Goal: Task Accomplishment & Management: Complete application form

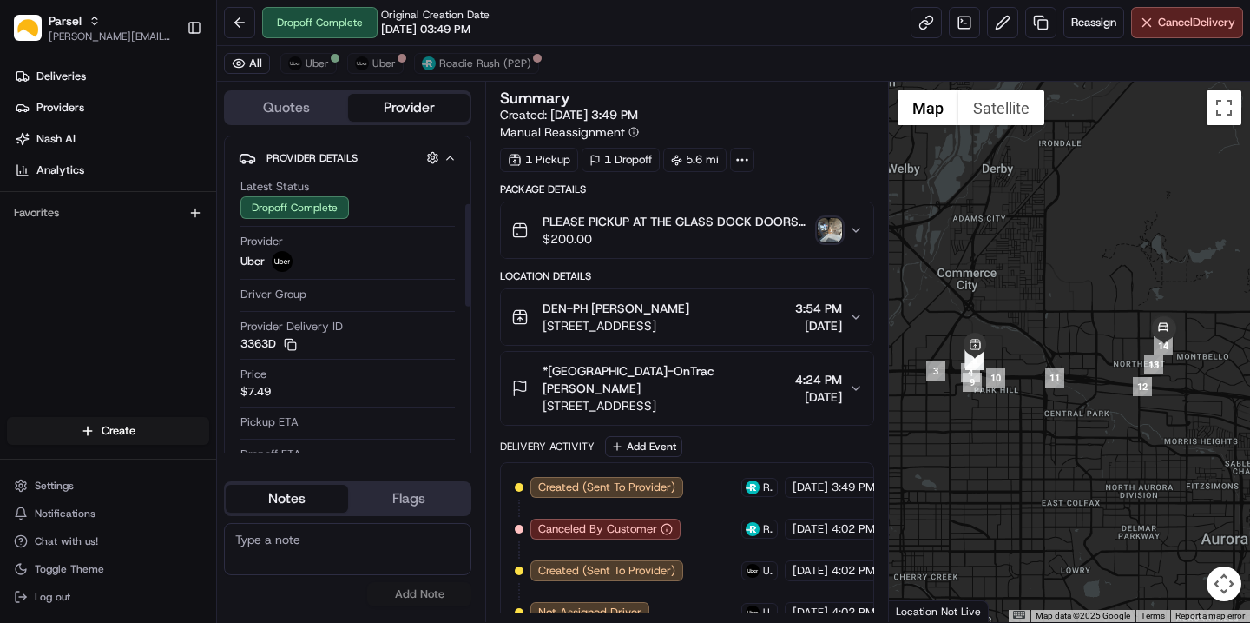
scroll to position [132, 0]
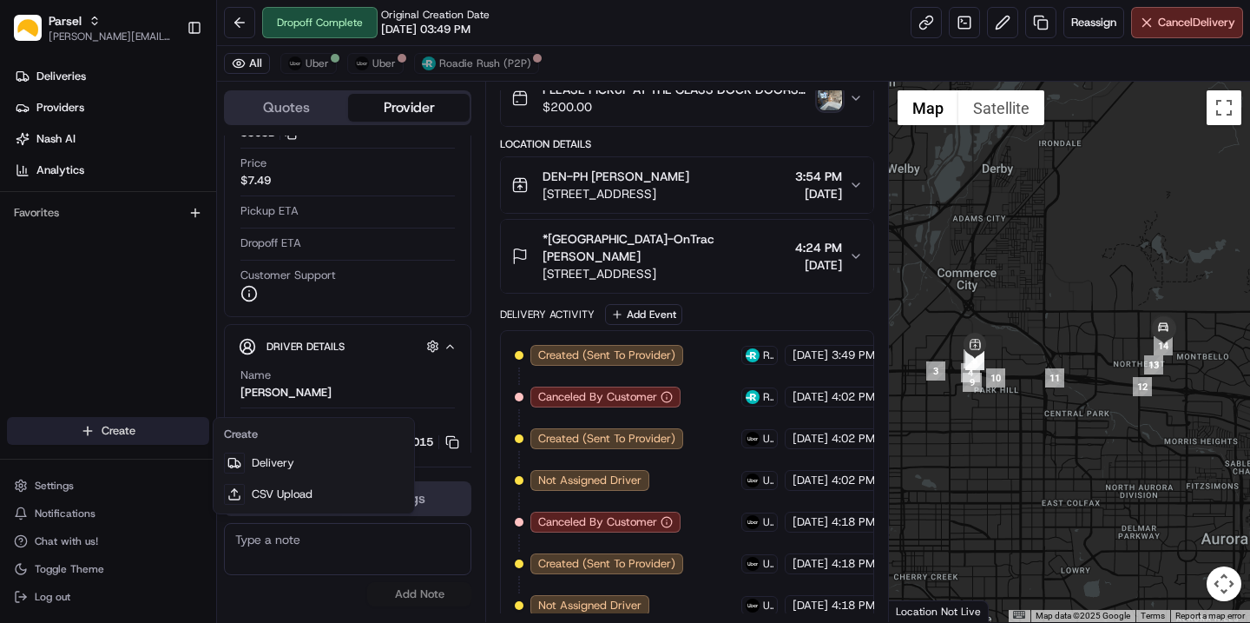
click at [80, 418] on html "Parsel [EMAIL_ADDRESS][PERSON_NAME][DOMAIN_NAME] Toggle Sidebar Deliveries Prov…" at bounding box center [625, 311] width 1250 height 623
click at [89, 437] on html "Parsel [EMAIL_ADDRESS][PERSON_NAME][DOMAIN_NAME] Toggle Sidebar Deliveries Prov…" at bounding box center [625, 311] width 1250 height 623
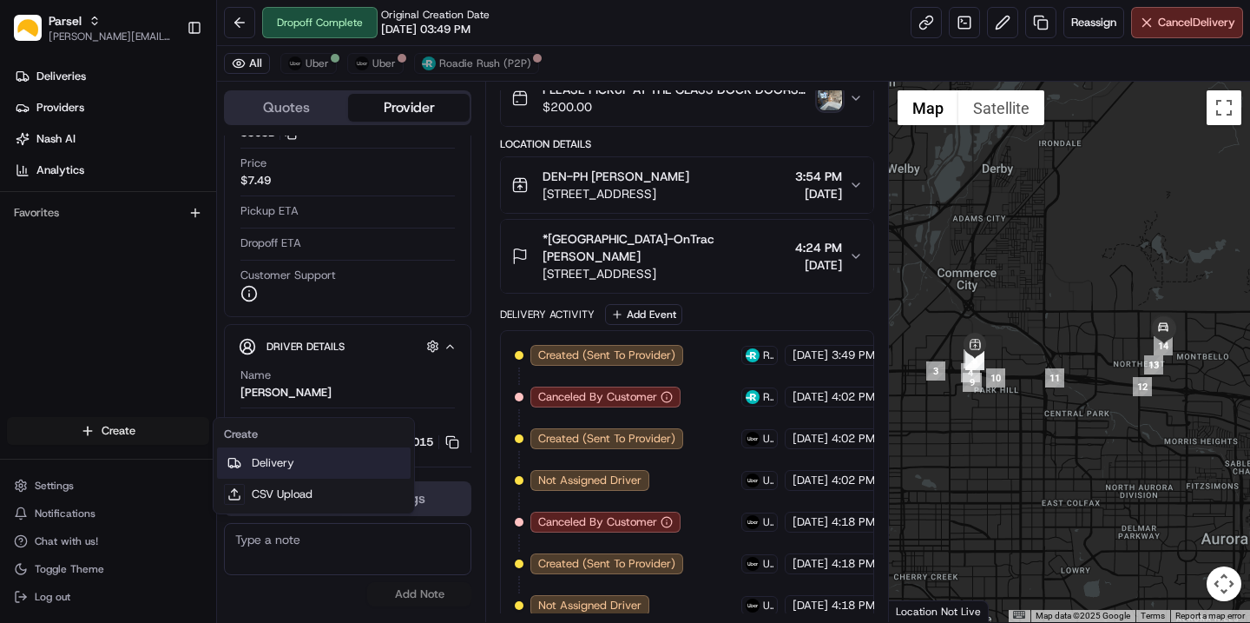
click at [241, 461] on icon at bounding box center [234, 463] width 14 height 14
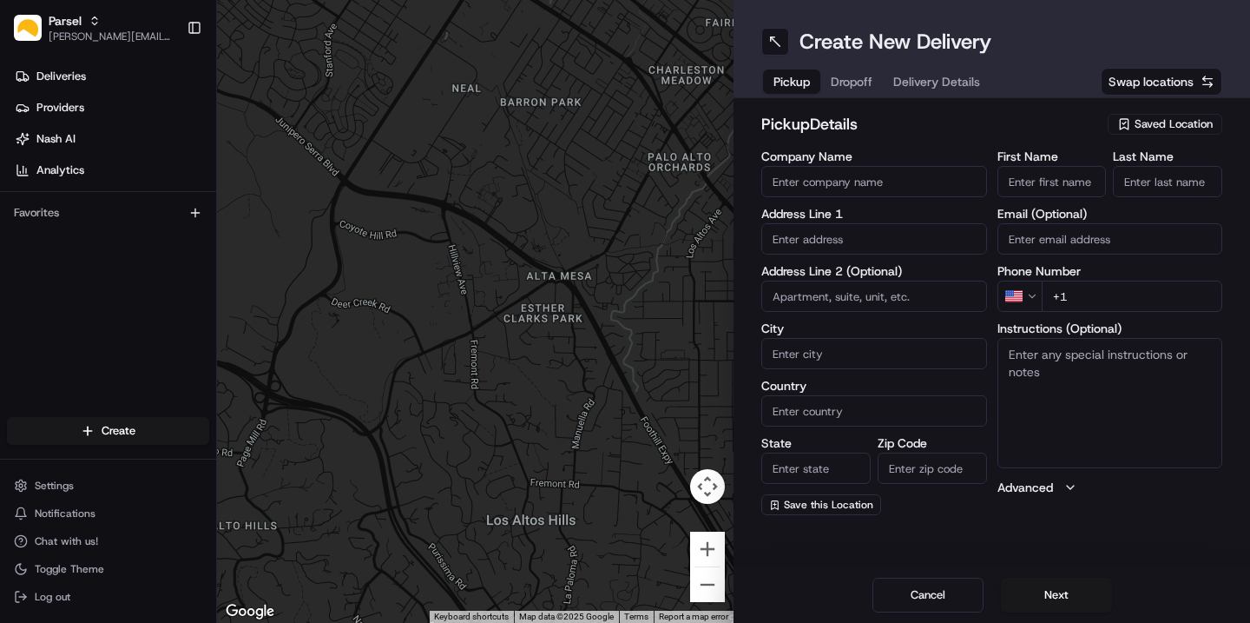
click at [871, 185] on input "Company Name" at bounding box center [874, 181] width 226 height 31
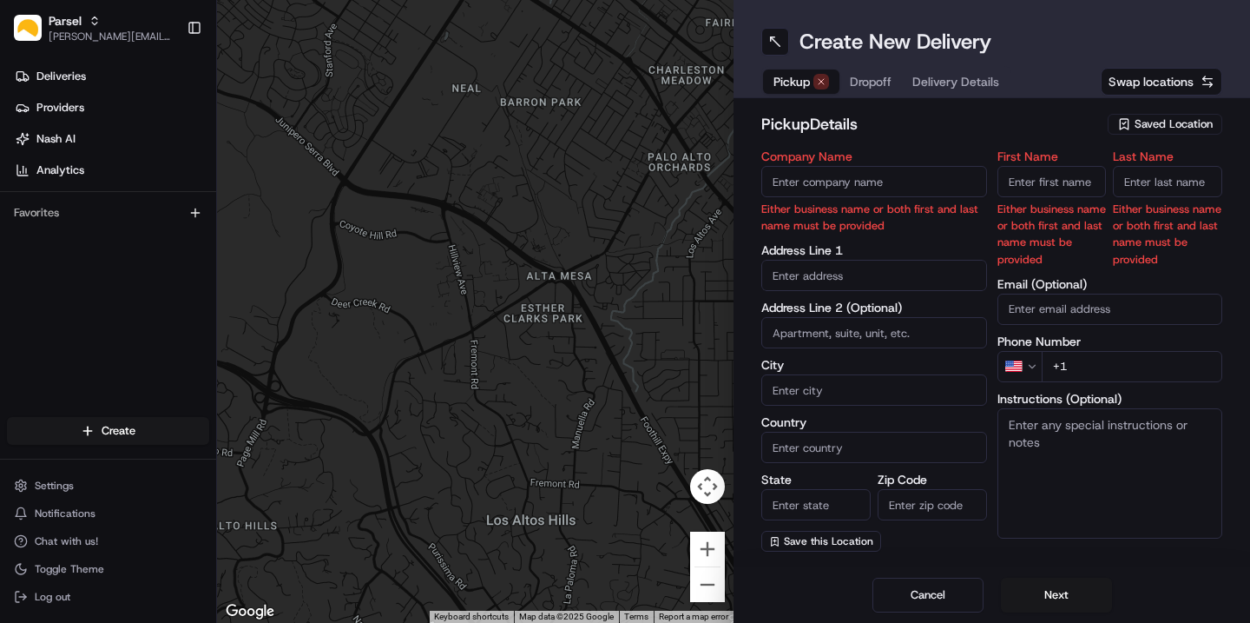
click at [1174, 116] on span "Saved Location" at bounding box center [1174, 124] width 78 height 16
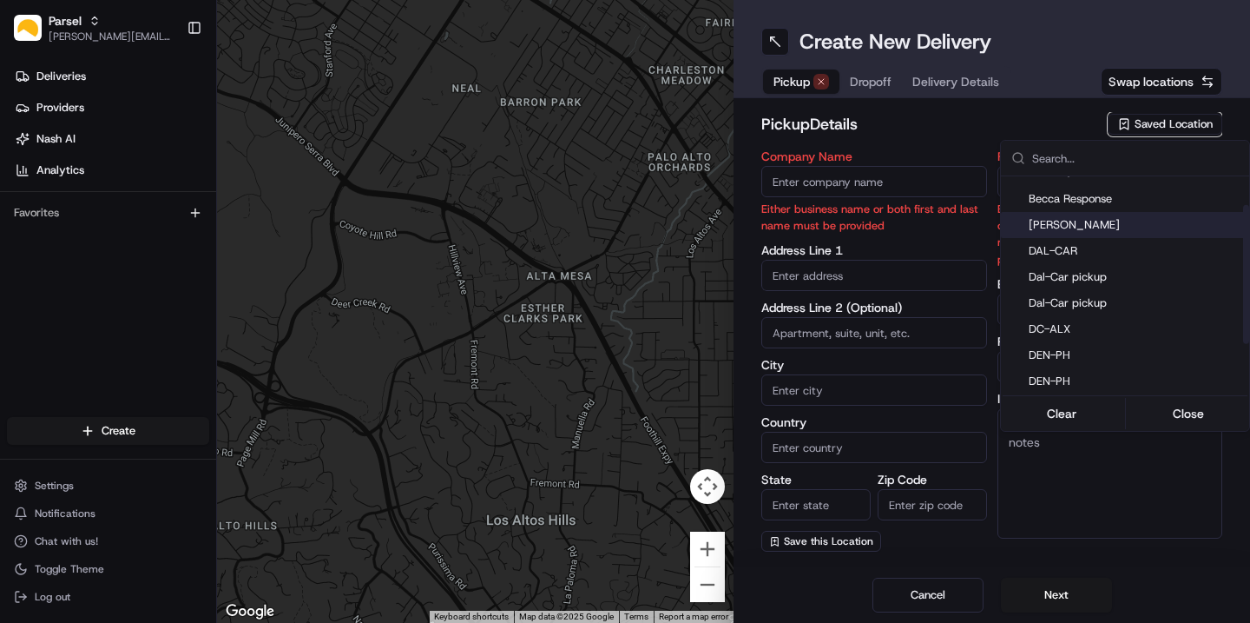
scroll to position [46, 0]
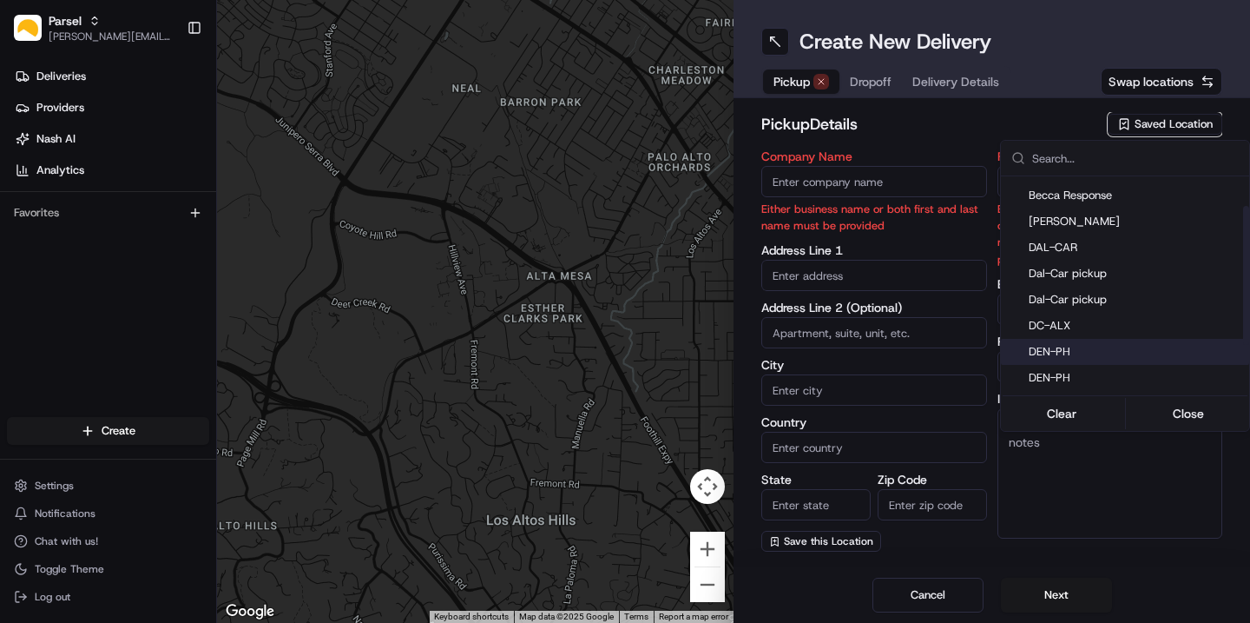
click at [1044, 344] on span "DEN-PH" at bounding box center [1136, 352] width 214 height 16
type input "DEN-PH"
type input "[STREET_ADDRESS]"
type input "[GEOGRAPHIC_DATA]"
type input "US"
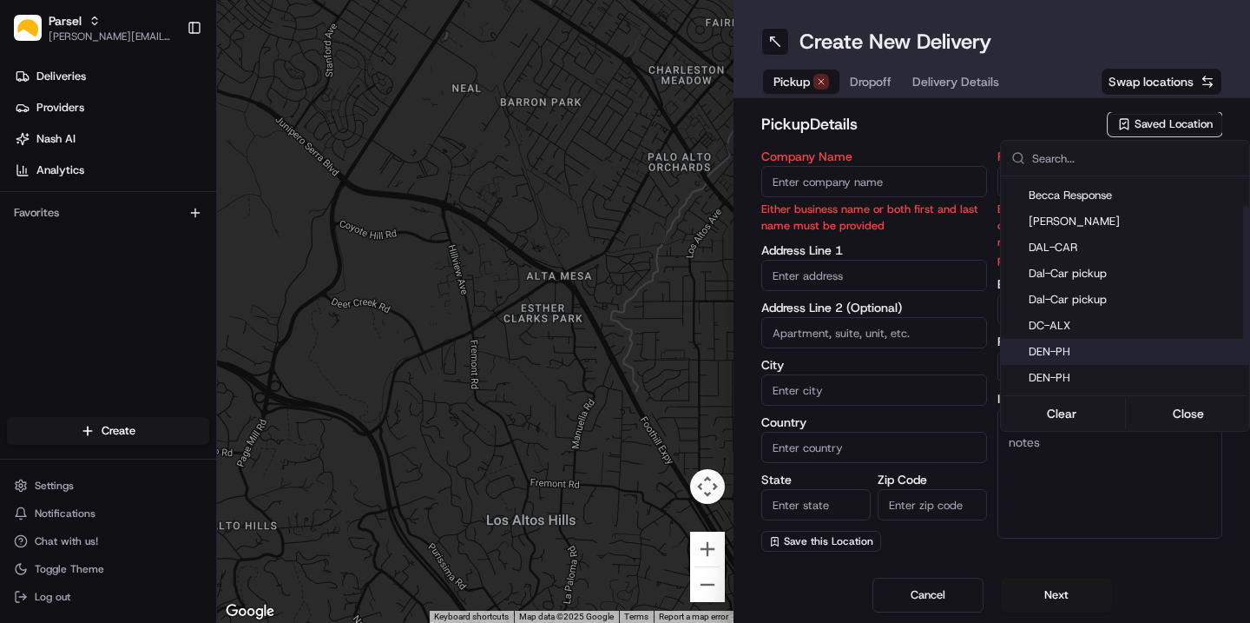
type input "CO"
type input "80216"
type input "[PERSON_NAME]"
type input "[EMAIL_ADDRESS][DOMAIN_NAME]"
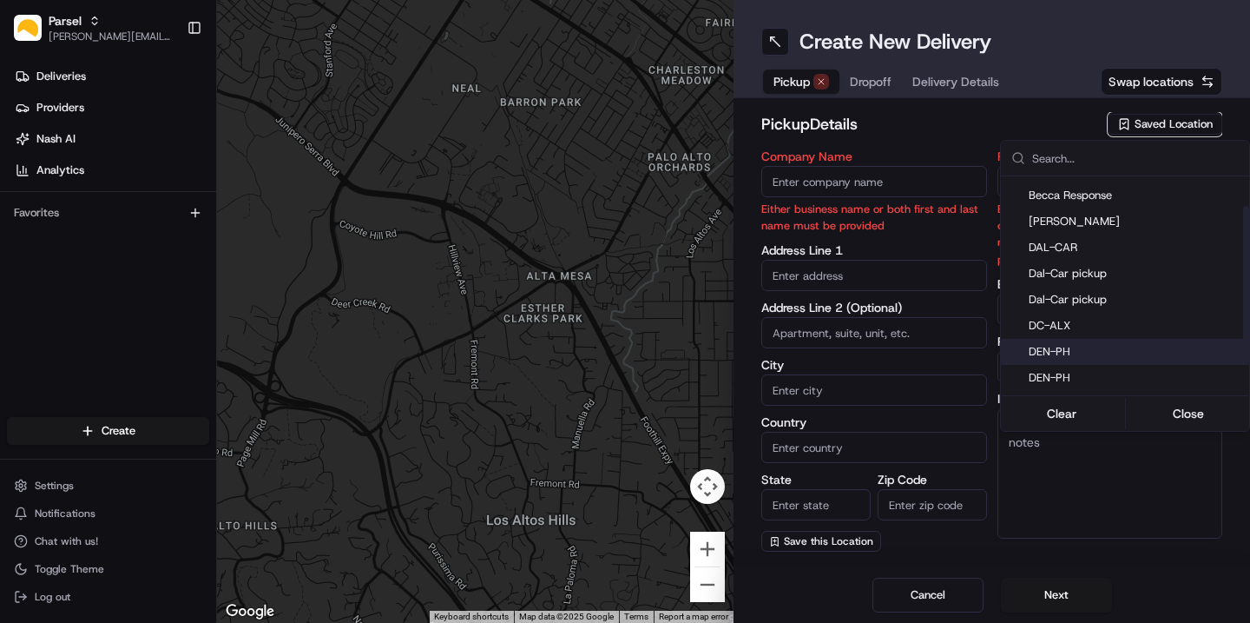
type input "[PHONE_NUMBER]"
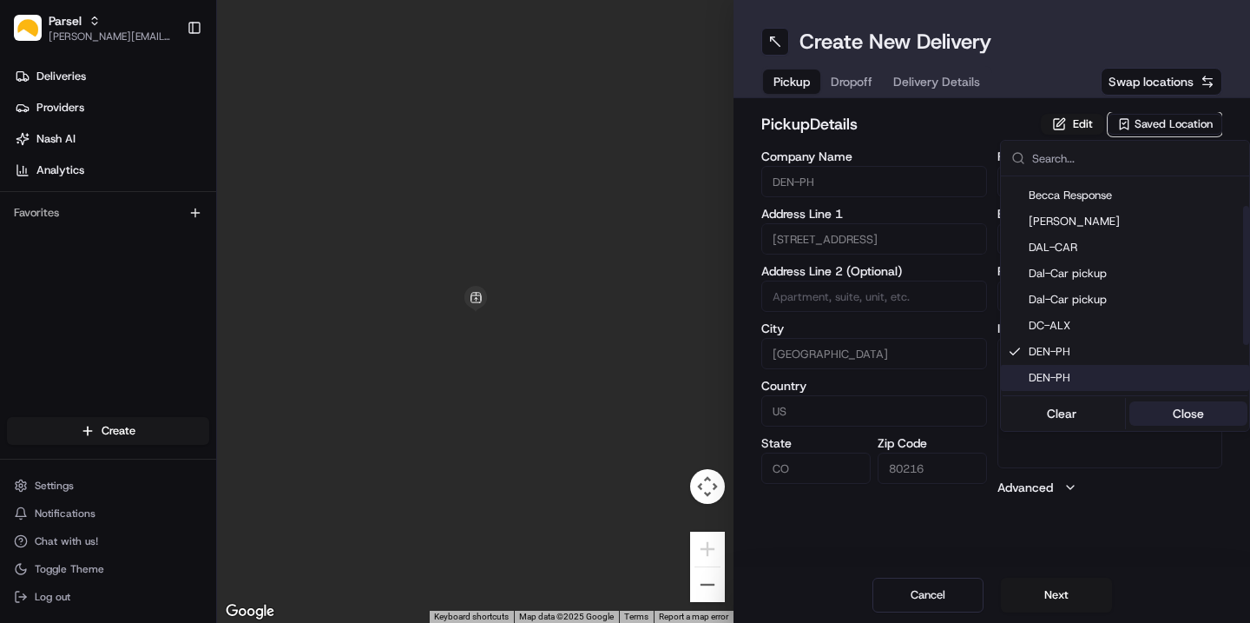
click at [1188, 415] on button "Close" at bounding box center [1189, 413] width 119 height 24
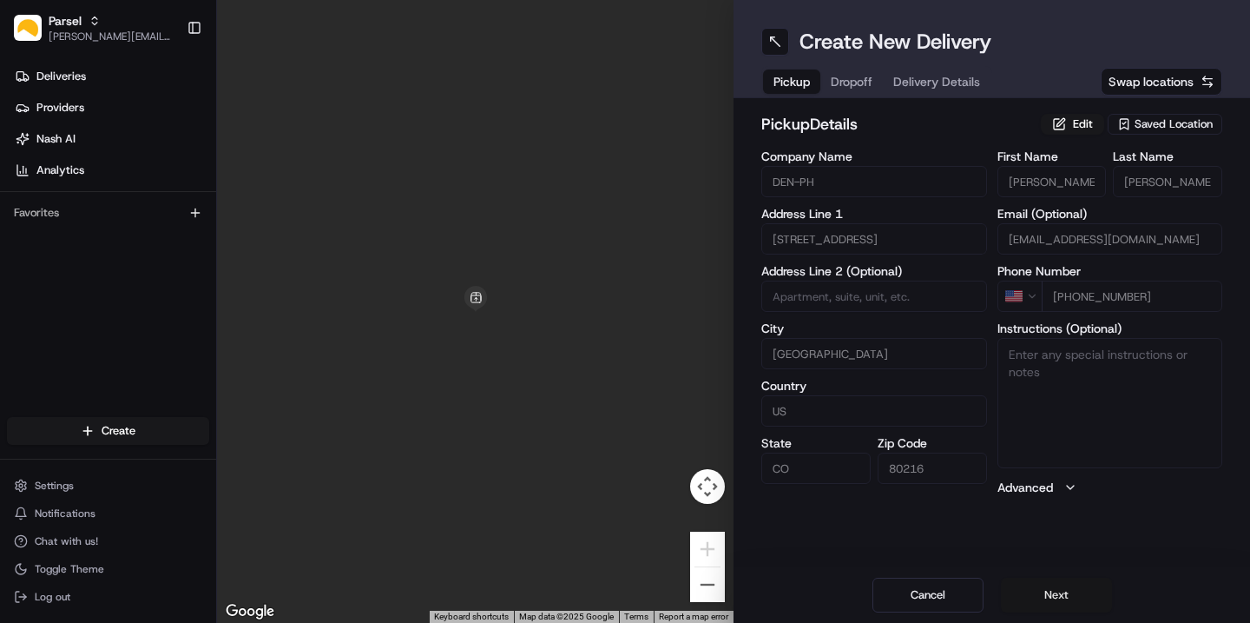
click at [1064, 592] on button "Next" at bounding box center [1056, 594] width 111 height 35
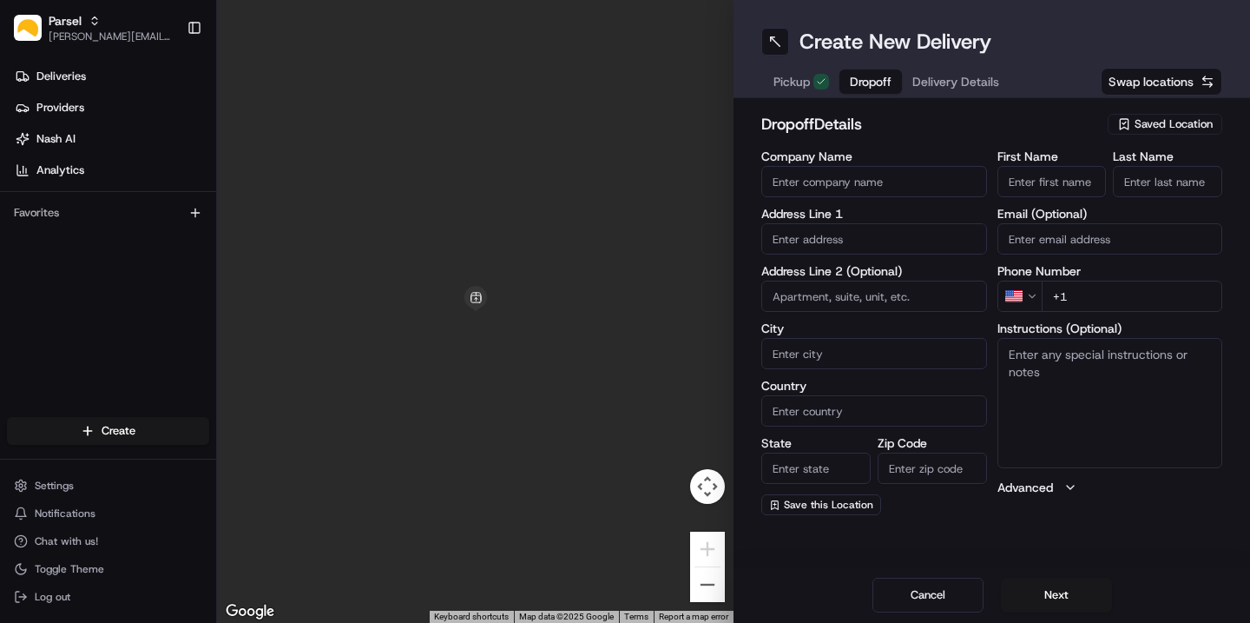
click at [1182, 123] on span "Saved Location" at bounding box center [1174, 124] width 78 height 16
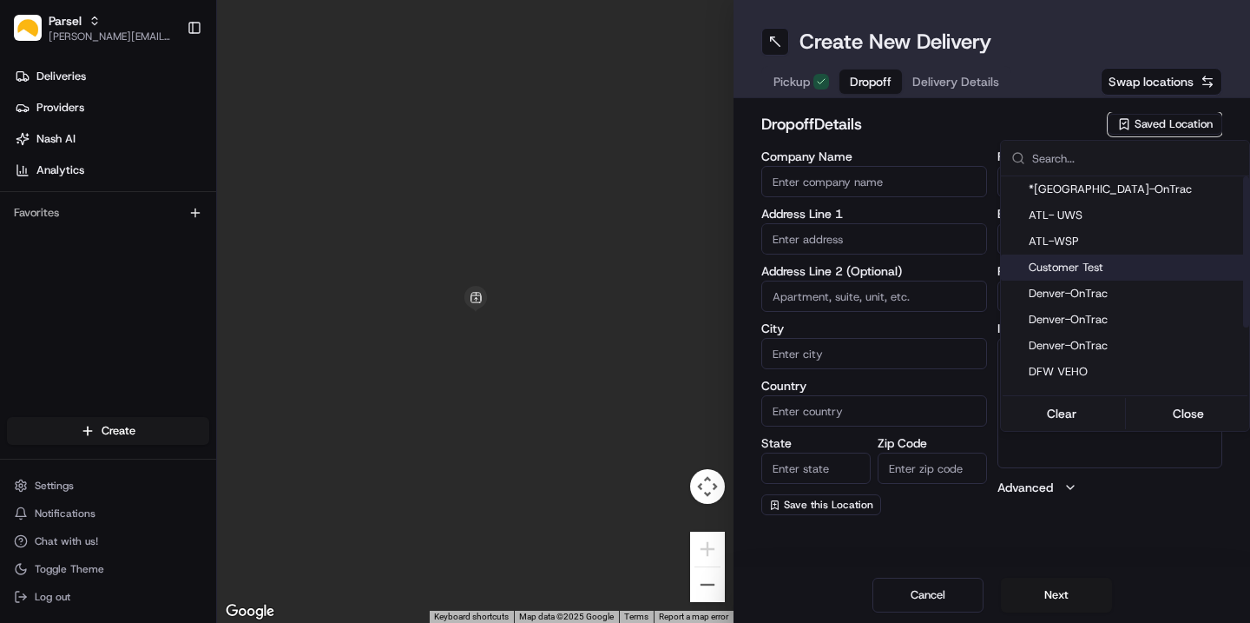
scroll to position [10, 0]
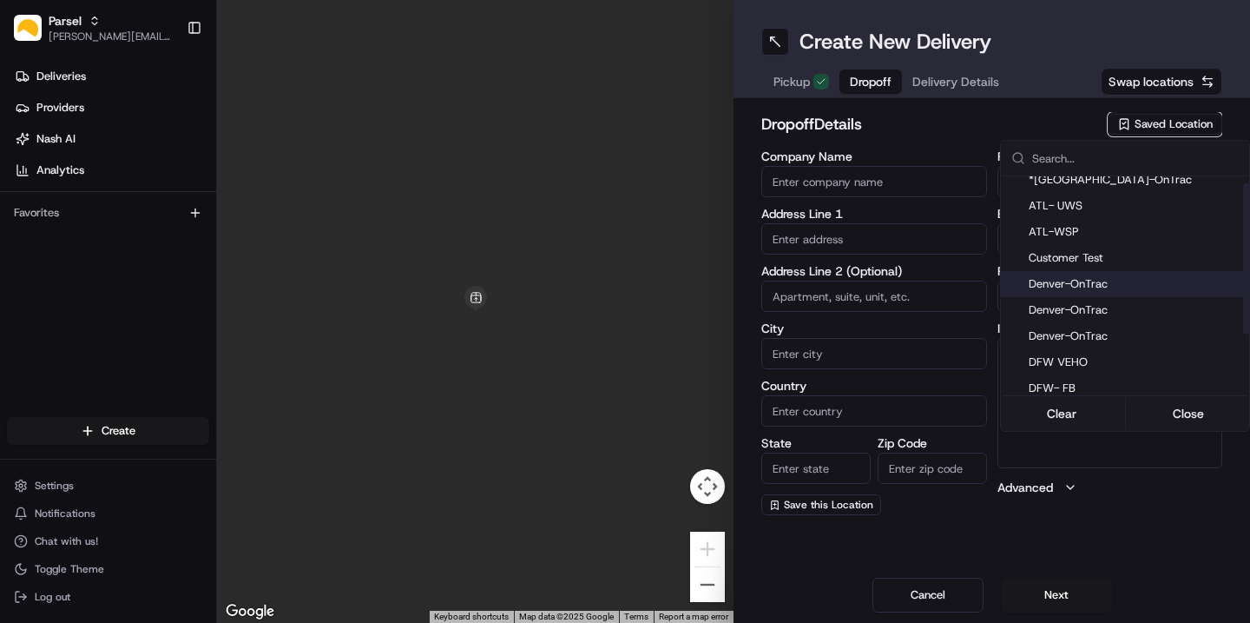
click at [1128, 277] on span "Denver-OnTrac" at bounding box center [1136, 284] width 214 height 16
type input "Denver-OnTrac"
type input "[STREET_ADDRESS]"
type input "[GEOGRAPHIC_DATA]"
type input "US"
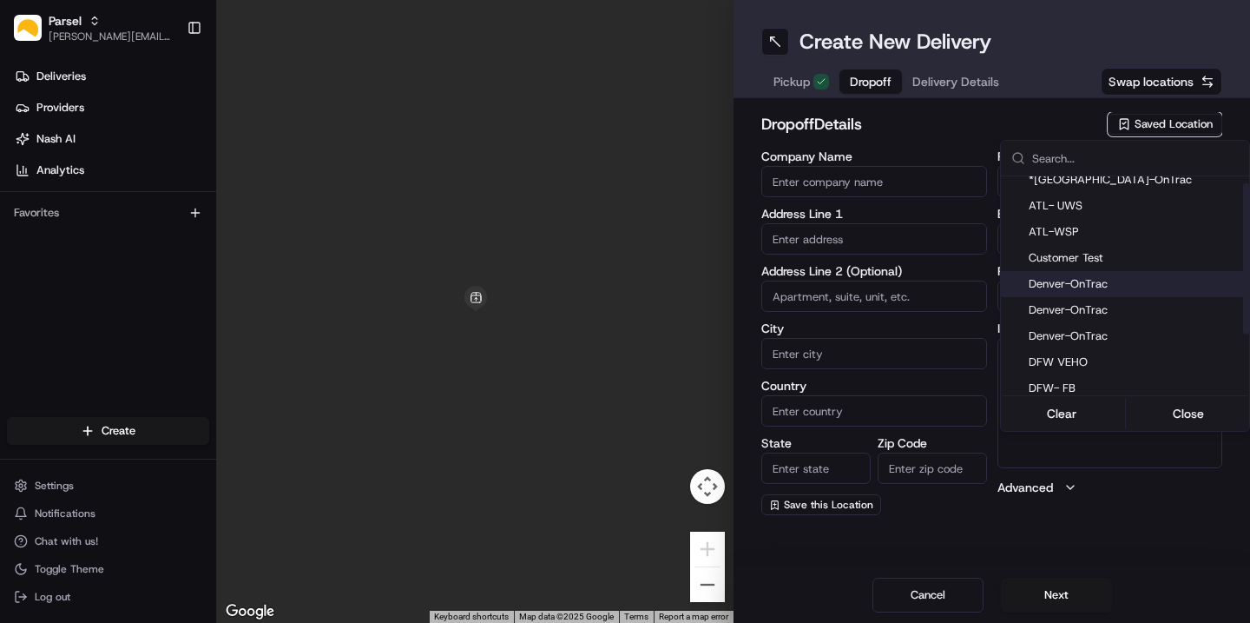
type input "CO"
type input "80239"
type input "[PERSON_NAME]"
type input "[PHONE_NUMBER]"
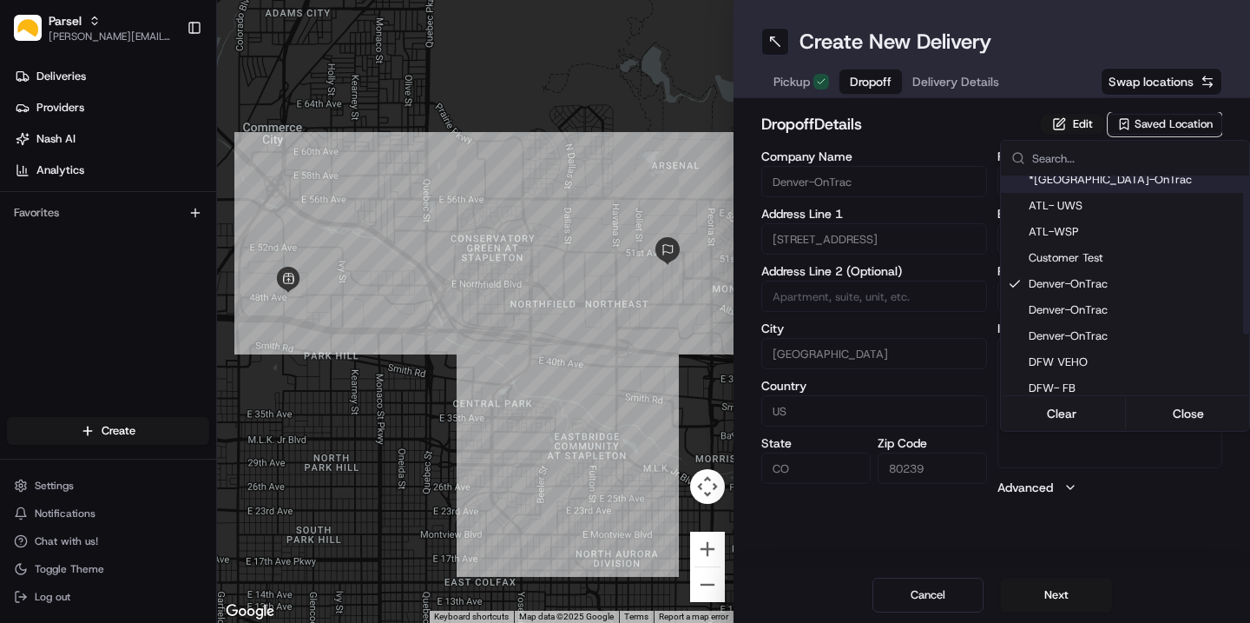
click at [1110, 184] on span "*[GEOGRAPHIC_DATA]-OnTrac" at bounding box center [1136, 180] width 214 height 16
type input "*[GEOGRAPHIC_DATA]-OnTrac"
type input "Bri"
type input "[PERSON_NAME]"
type input "[EMAIL_ADDRESS][DOMAIN_NAME]"
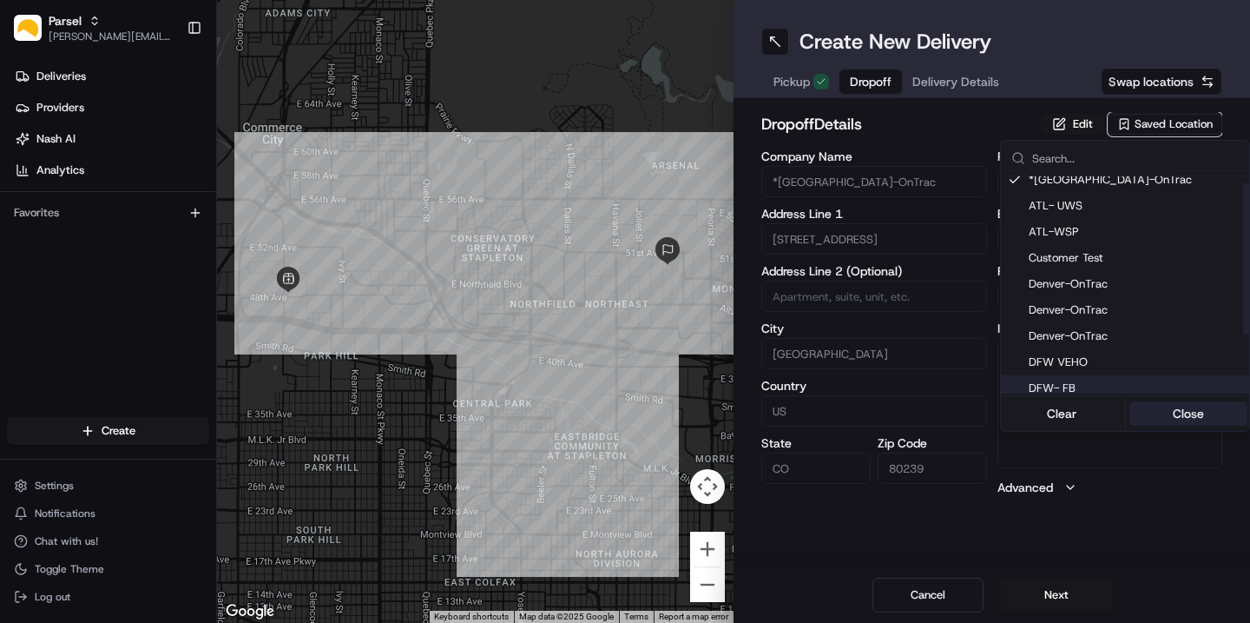
click at [1181, 424] on button "Close" at bounding box center [1189, 413] width 119 height 24
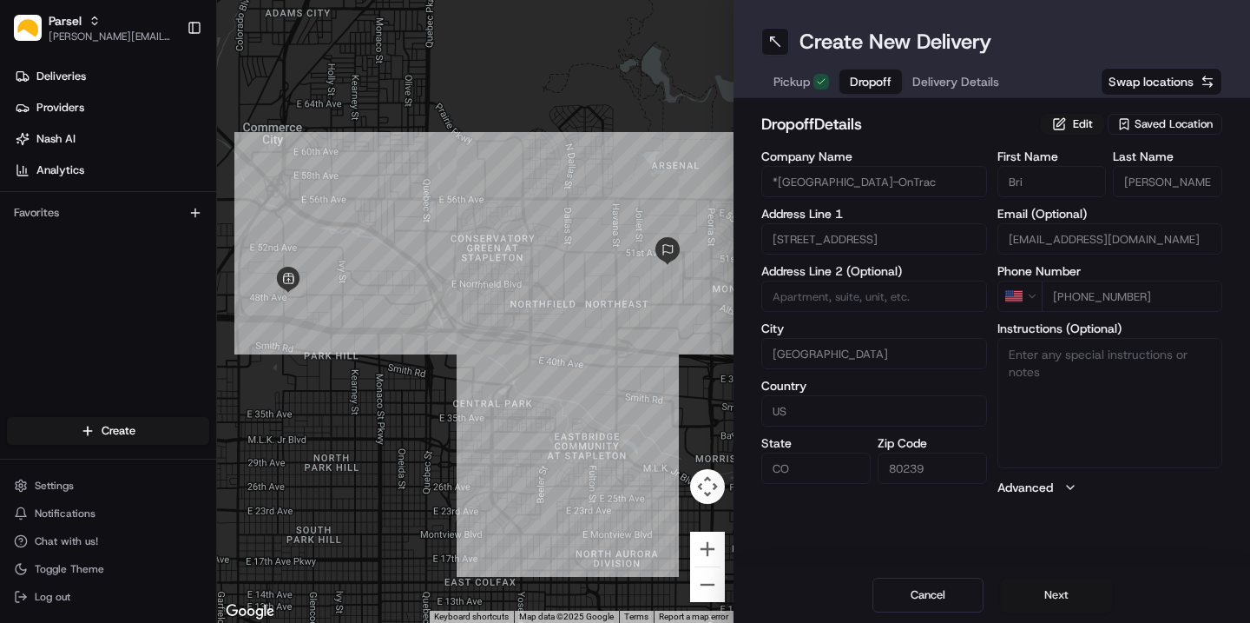
click at [1041, 596] on button "Next" at bounding box center [1056, 594] width 111 height 35
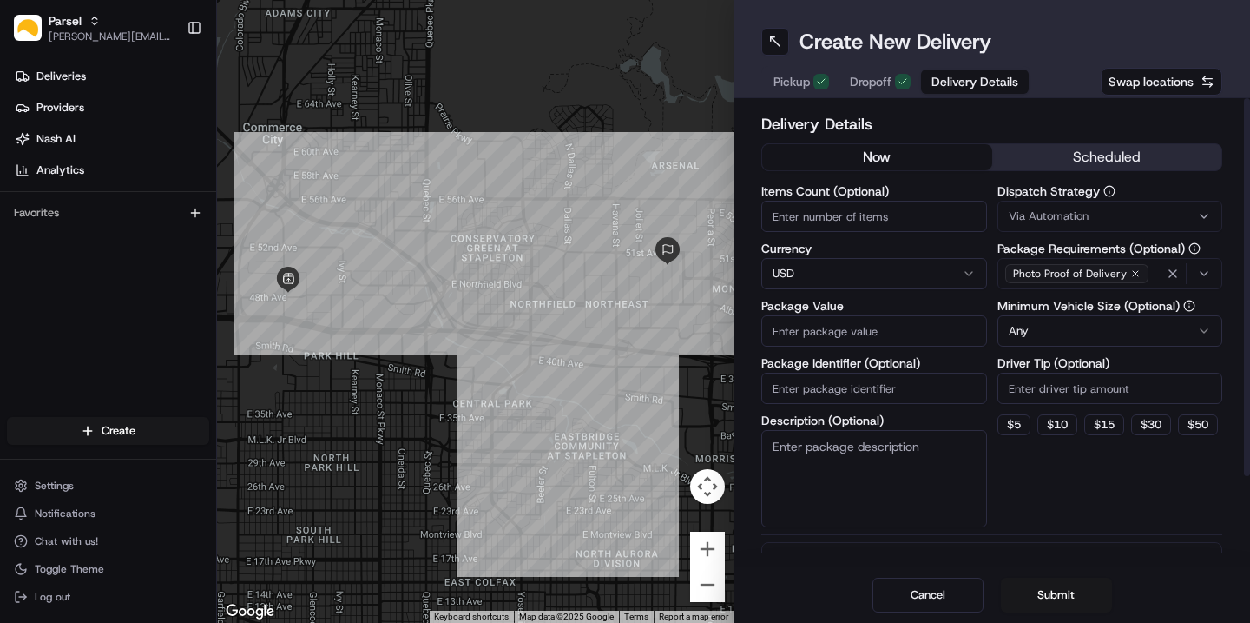
click at [853, 225] on input "Items Count (Optional)" at bounding box center [874, 216] width 226 height 31
type input "100"
click at [833, 332] on input "Package Value" at bounding box center [874, 330] width 226 height 31
type input "1000"
click at [819, 467] on textarea "Description (Optional)" at bounding box center [874, 478] width 226 height 97
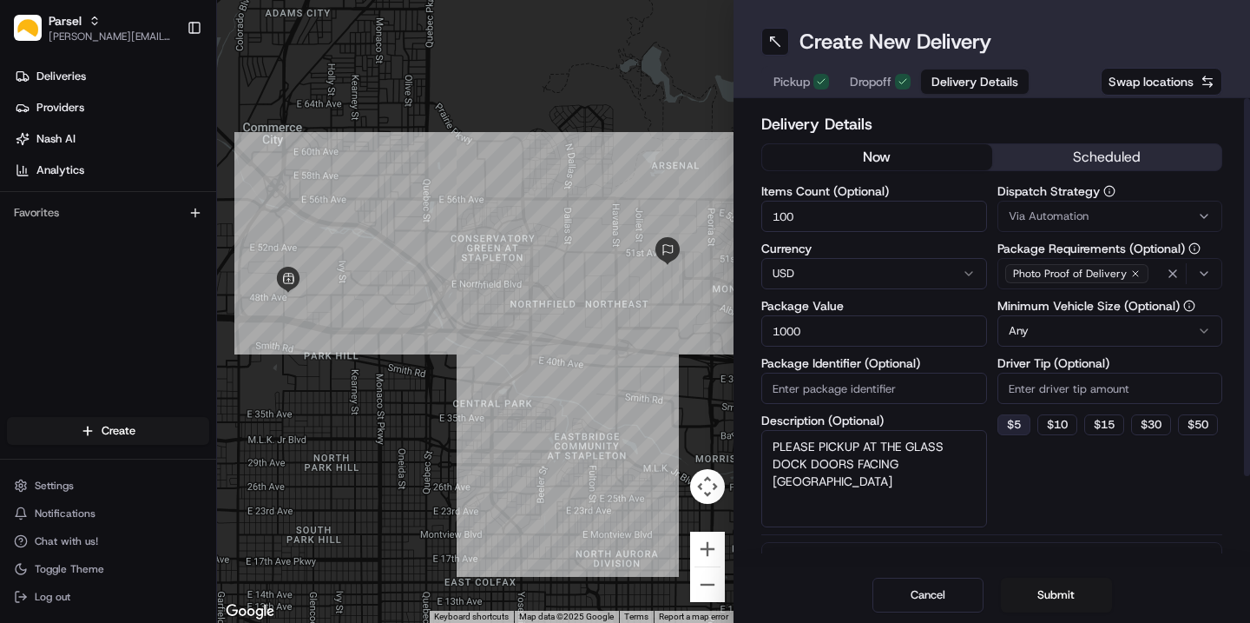
type textarea "PLEASE PICKUP AT THE GLASS DOCK DOORS FACING [GEOGRAPHIC_DATA]"
click at [1012, 424] on button "$ 5" at bounding box center [1014, 424] width 33 height 21
type input "5"
click at [1053, 333] on html "Parsel [EMAIL_ADDRESS][PERSON_NAME][DOMAIN_NAME] Toggle Sidebar Deliveries Prov…" at bounding box center [625, 311] width 1250 height 623
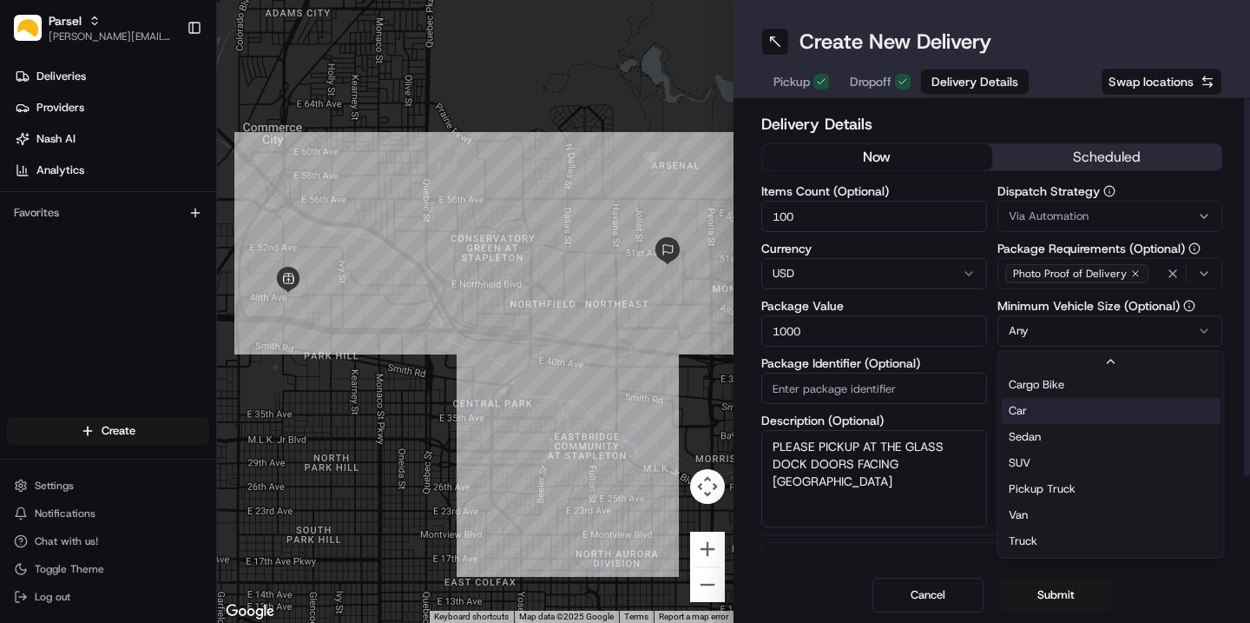
scroll to position [56, 0]
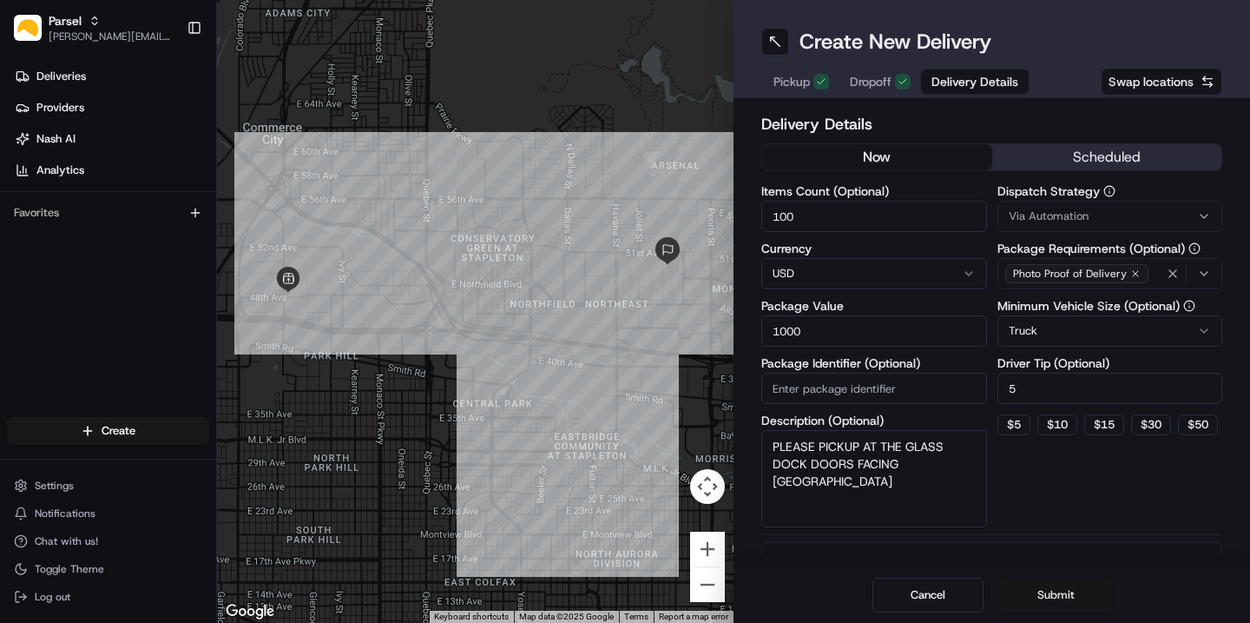
click at [1029, 592] on button "Submit" at bounding box center [1056, 594] width 111 height 35
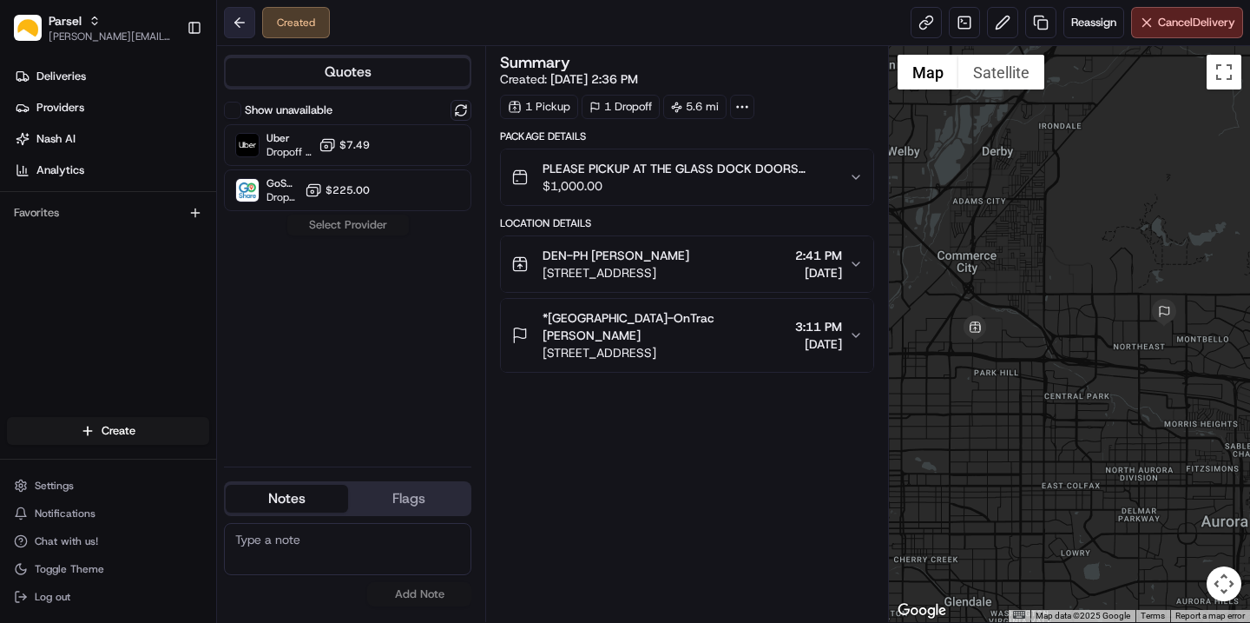
click at [235, 16] on button at bounding box center [239, 22] width 31 height 31
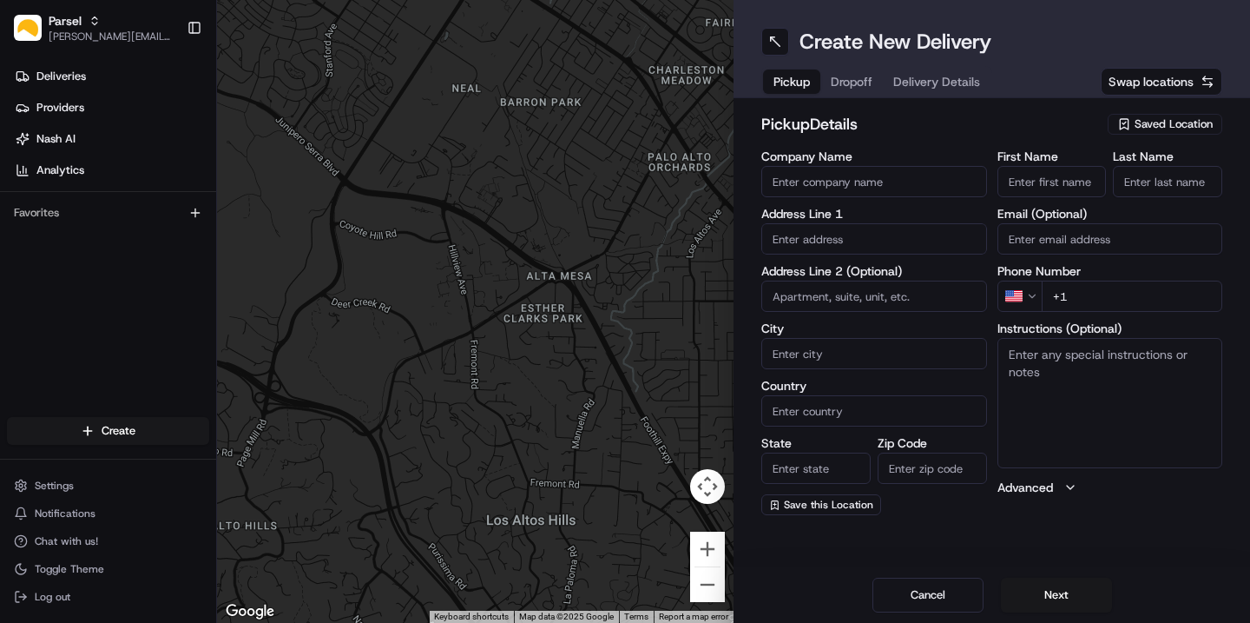
click at [1135, 117] on span "Saved Location" at bounding box center [1174, 124] width 78 height 16
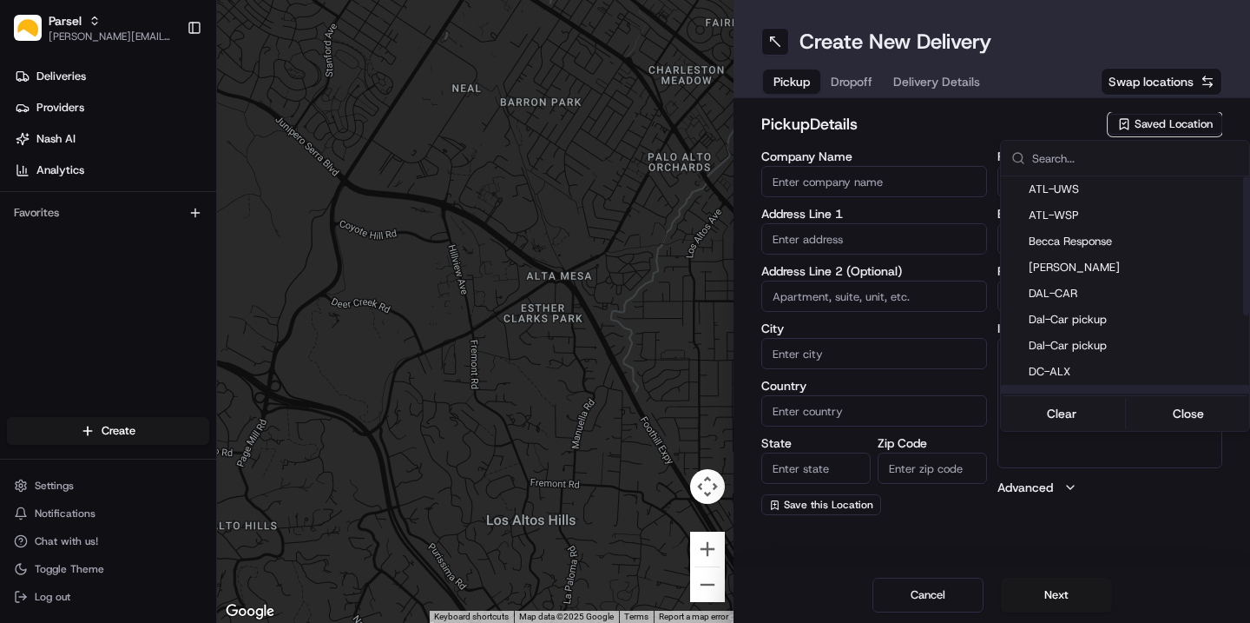
scroll to position [122, 0]
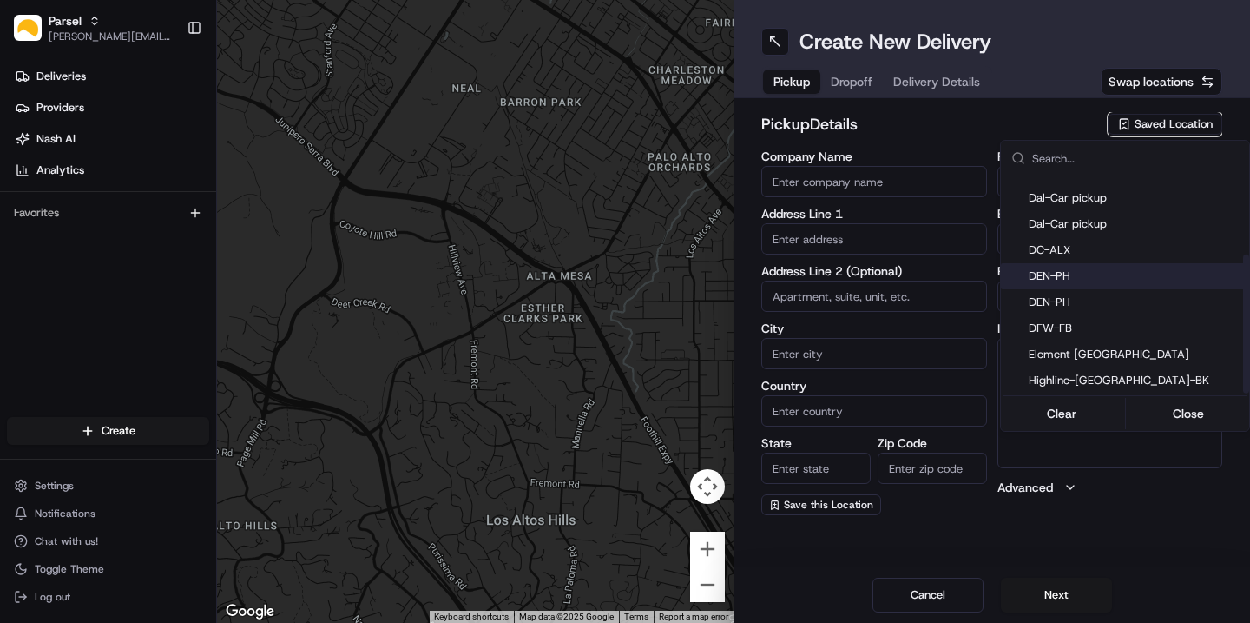
click at [1071, 276] on span "DEN-PH" at bounding box center [1136, 276] width 214 height 16
type input "DEN-PH"
type input "[STREET_ADDRESS]"
type input "[GEOGRAPHIC_DATA]"
type input "US"
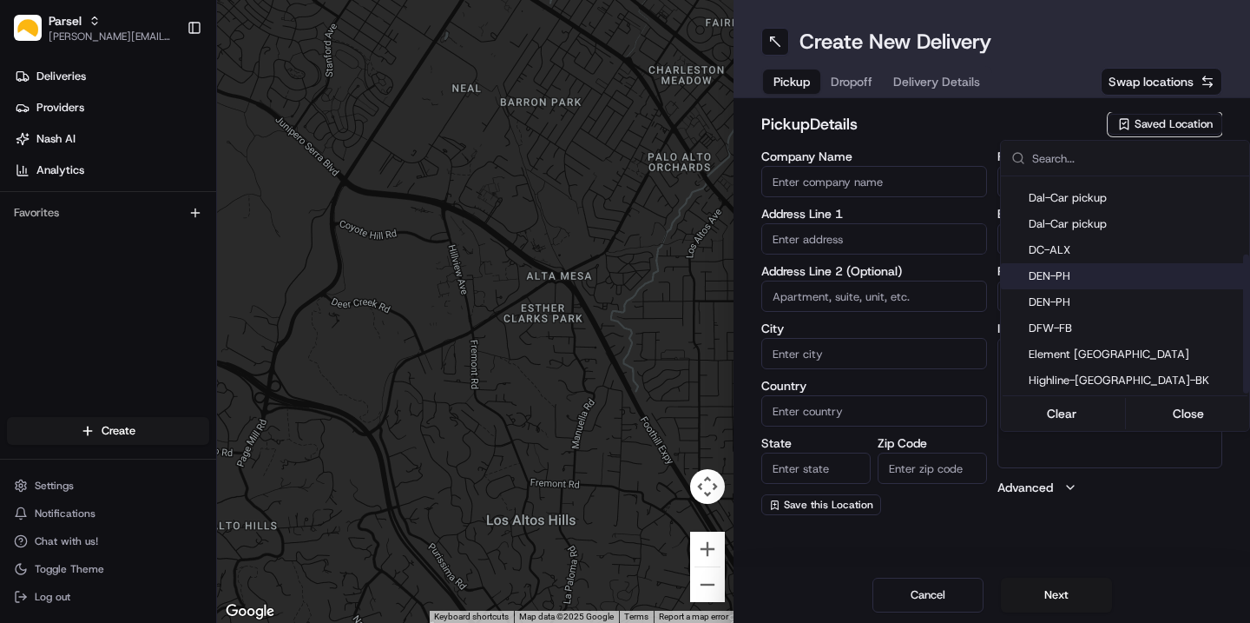
type input "CO"
type input "80216"
type input "[PERSON_NAME]"
type input "[EMAIL_ADDRESS][DOMAIN_NAME]"
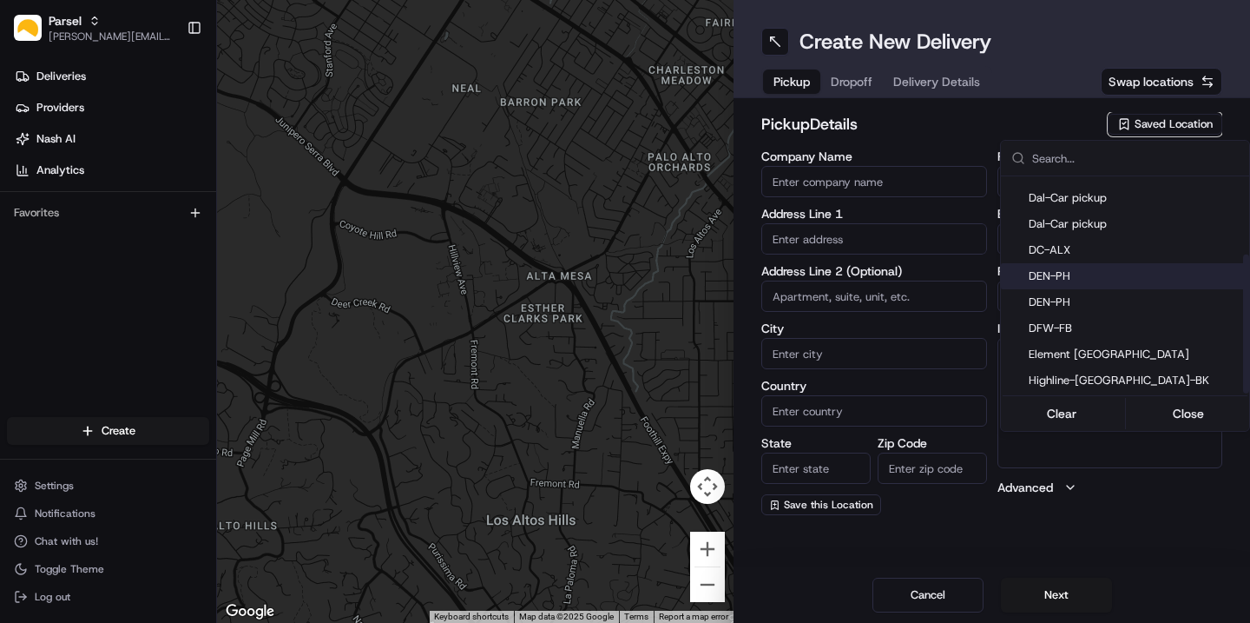
type input "[PHONE_NUMBER]"
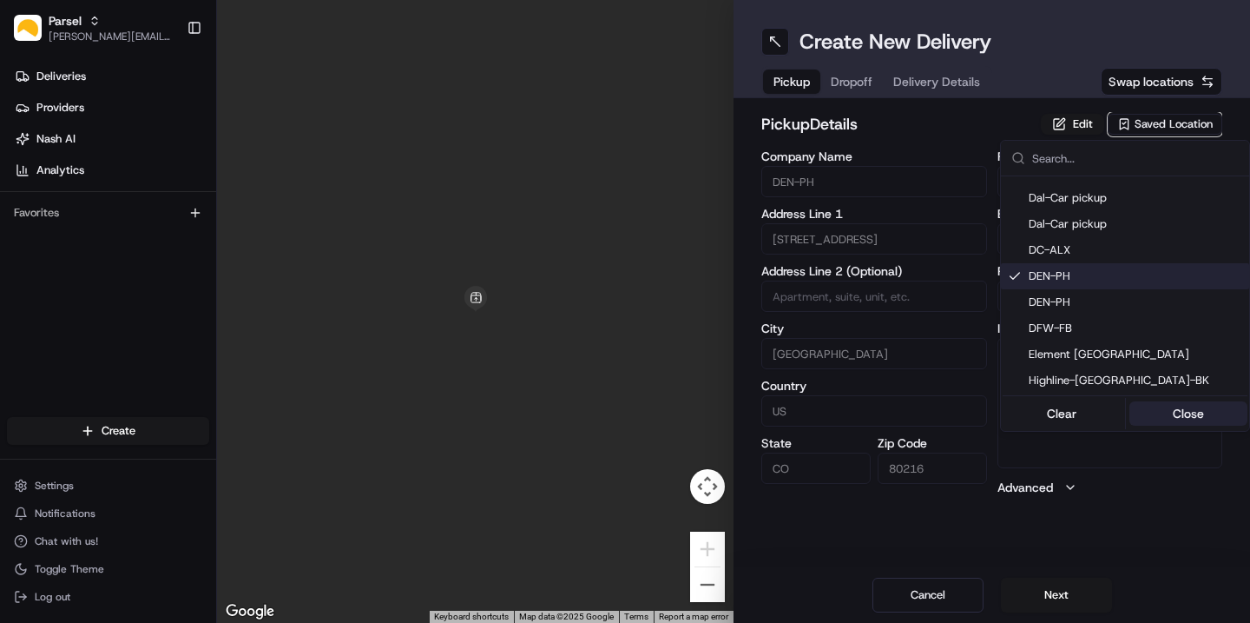
click at [1175, 412] on button "Close" at bounding box center [1189, 413] width 119 height 24
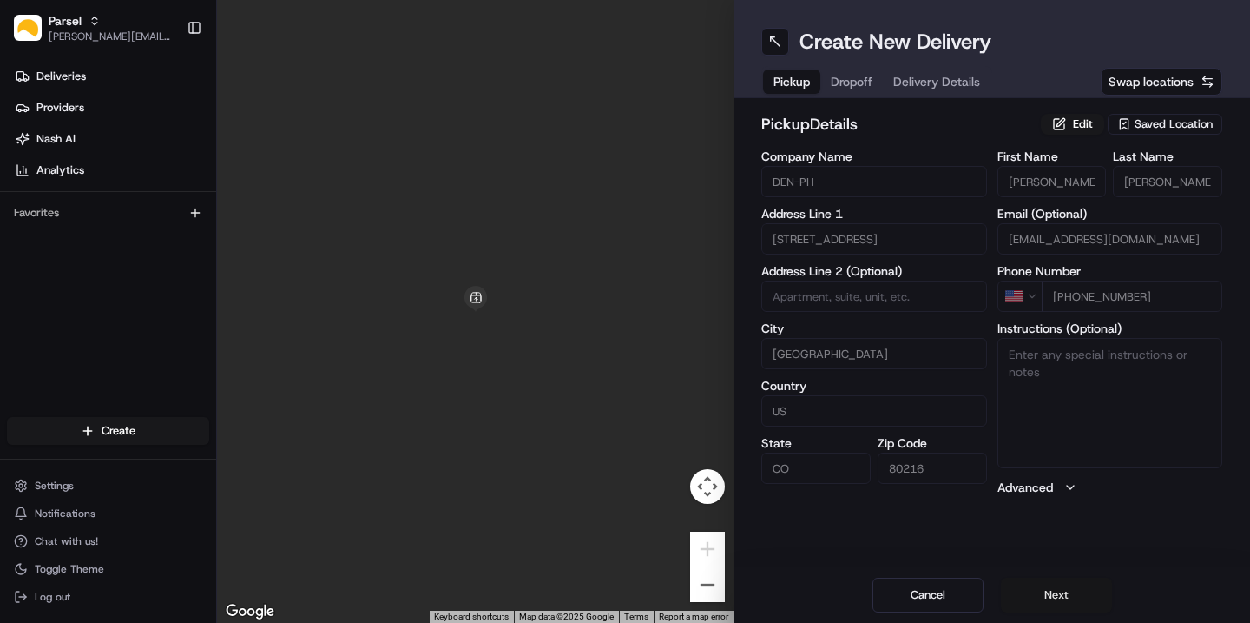
click at [1046, 598] on button "Next" at bounding box center [1056, 594] width 111 height 35
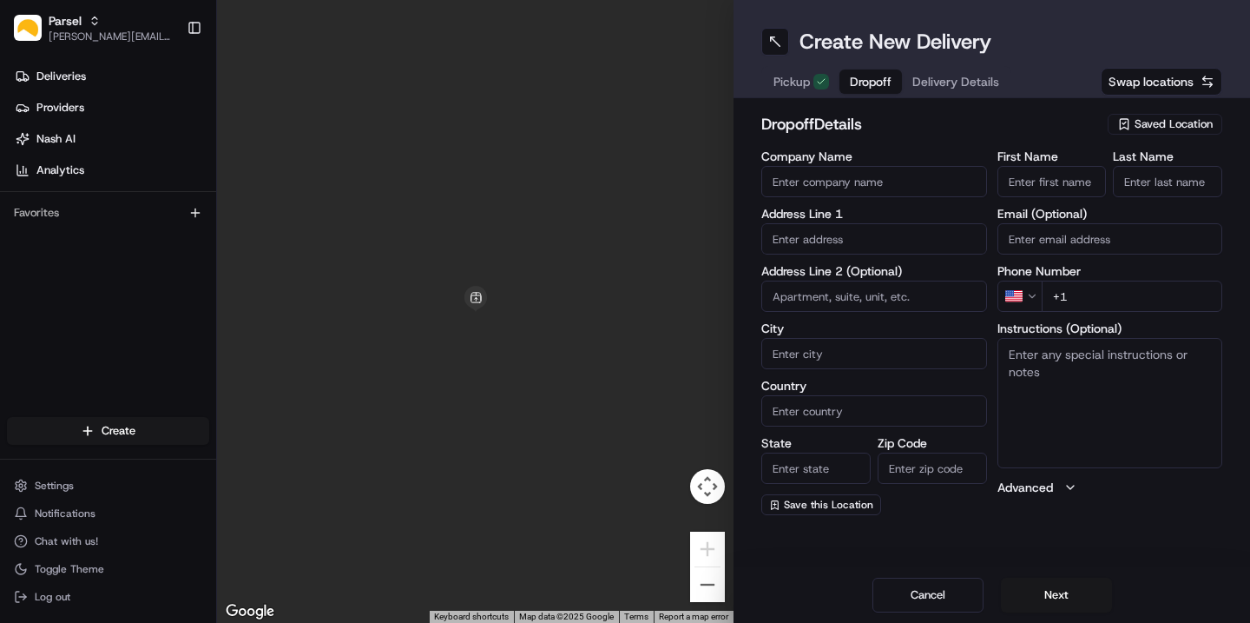
click at [1176, 106] on div "dropoff Details Saved Location Company Name Address Line 1 Address Line 2 (Opti…" at bounding box center [992, 313] width 517 height 431
click at [1168, 124] on span "Saved Location" at bounding box center [1174, 124] width 78 height 16
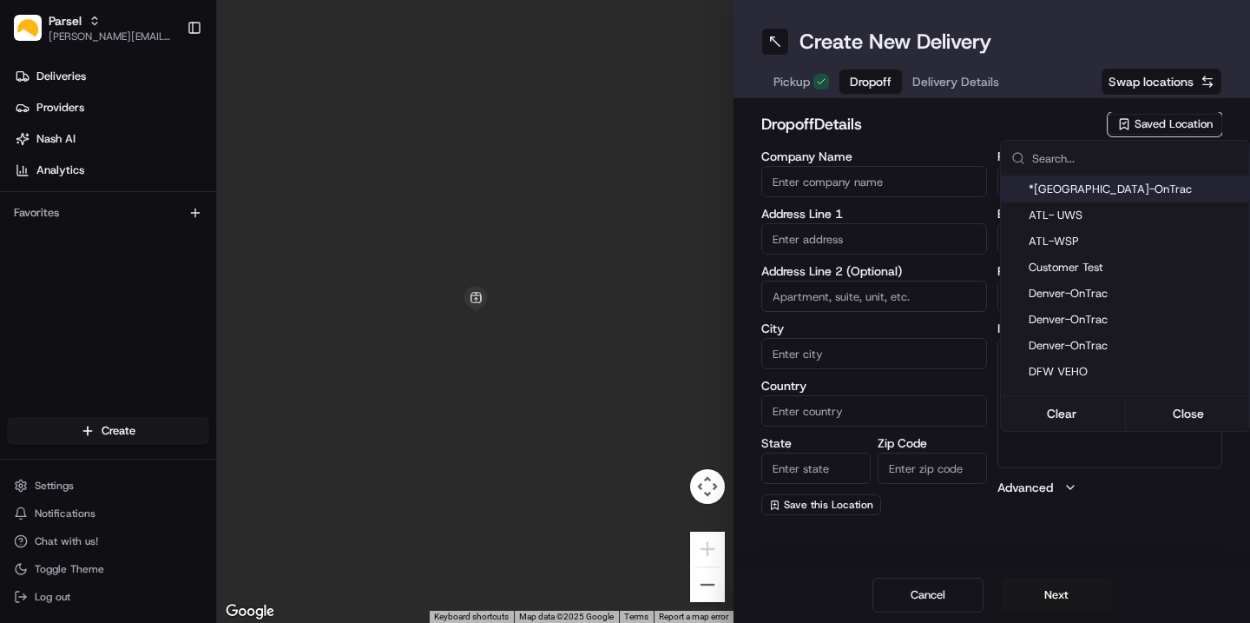
click at [1110, 189] on span "*[GEOGRAPHIC_DATA]-OnTrac" at bounding box center [1136, 189] width 214 height 16
type input "*[GEOGRAPHIC_DATA]-OnTrac"
type input "[STREET_ADDRESS]"
type input "[GEOGRAPHIC_DATA]"
type input "US"
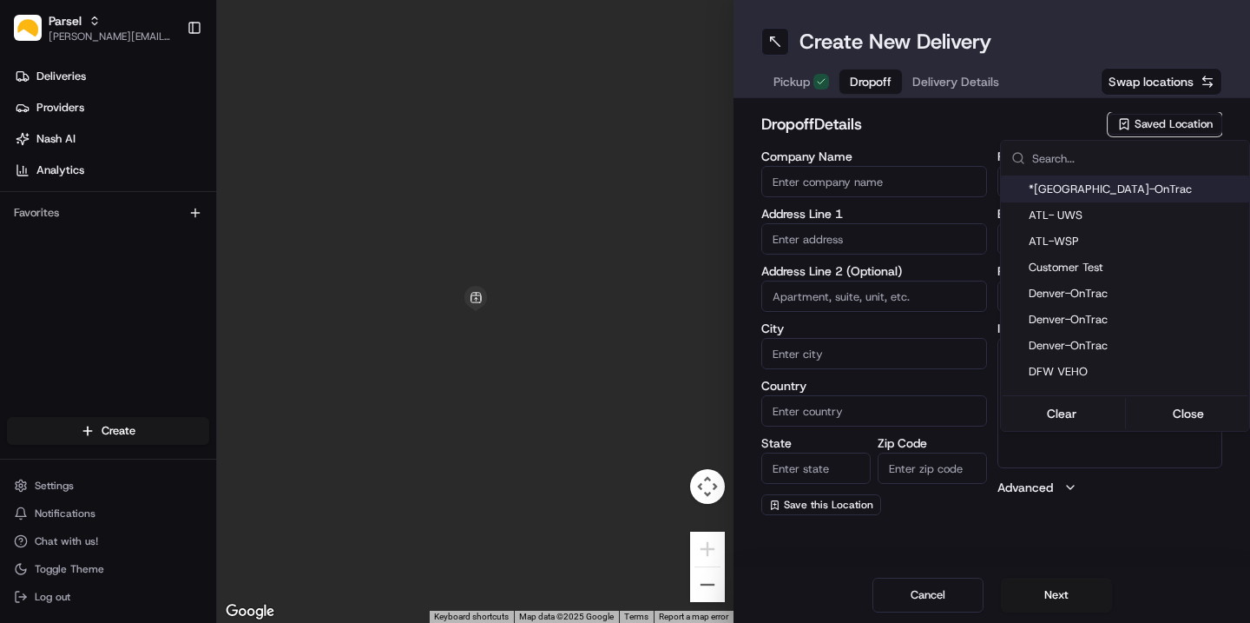
type input "CO"
type input "80239"
type input "Bri"
type input "[PERSON_NAME]"
type input "[EMAIL_ADDRESS][DOMAIN_NAME]"
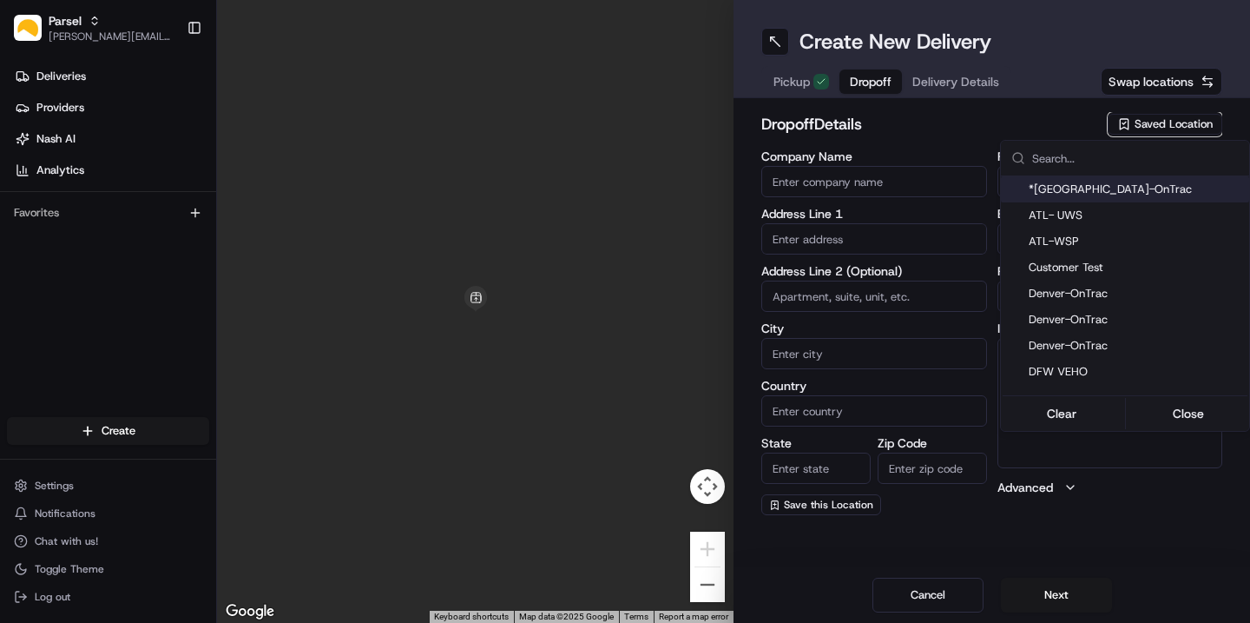
type input "[PHONE_NUMBER]"
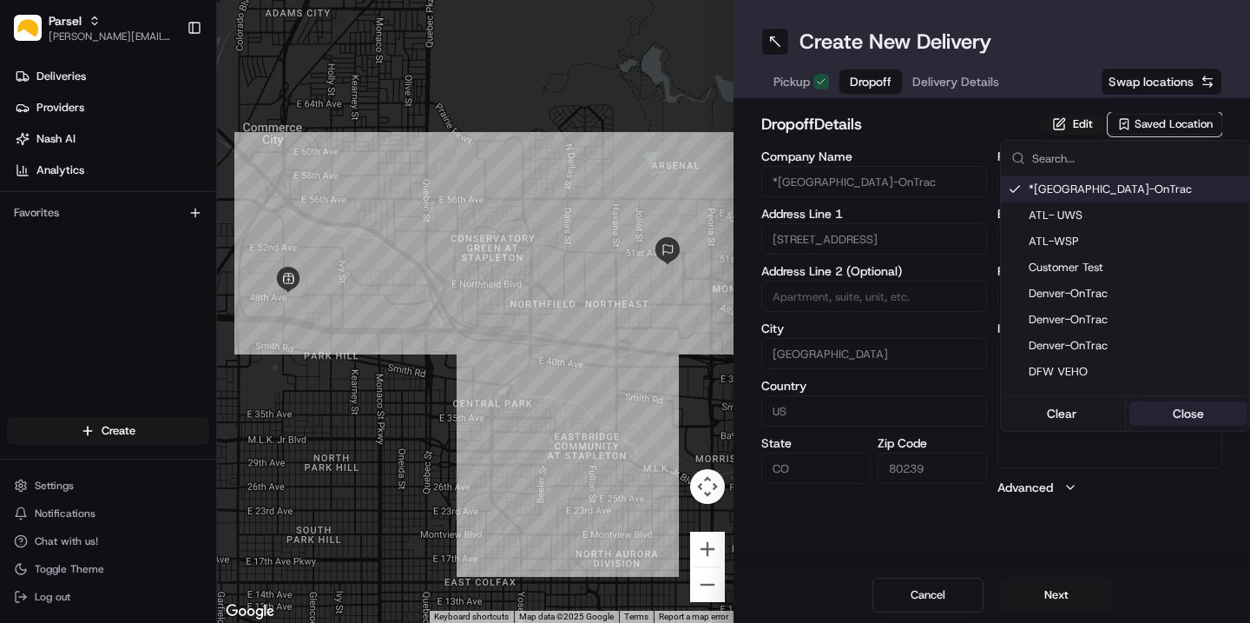
click at [1185, 419] on button "Close" at bounding box center [1189, 413] width 119 height 24
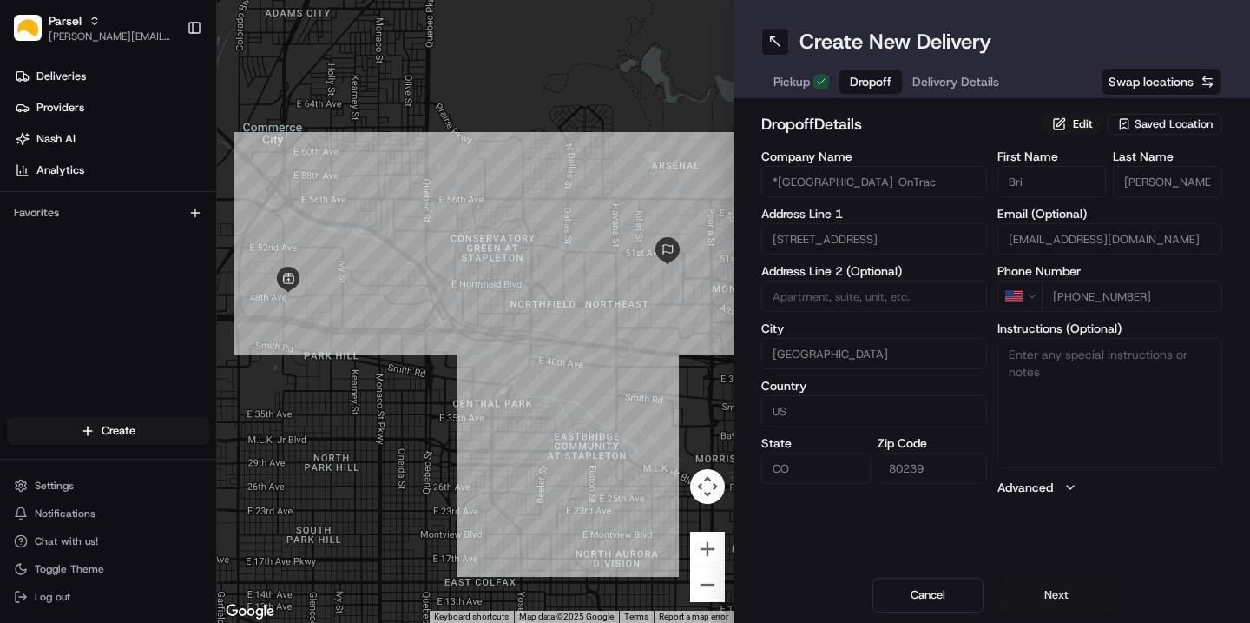
click at [1069, 596] on button "Next" at bounding box center [1056, 594] width 111 height 35
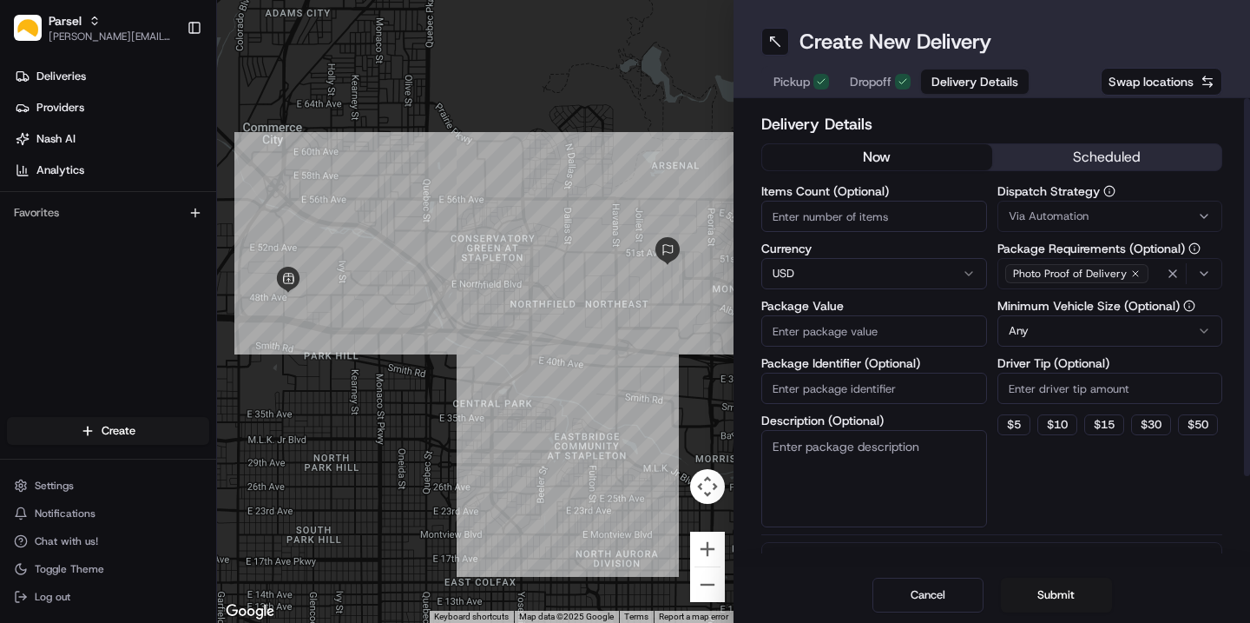
click at [827, 208] on input "Items Count (Optional)" at bounding box center [874, 216] width 226 height 31
click at [814, 328] on input "Package Value" at bounding box center [874, 330] width 226 height 31
type input "1000"
click at [834, 478] on textarea "Description (Optional)" at bounding box center [874, 478] width 226 height 97
type textarea "p"
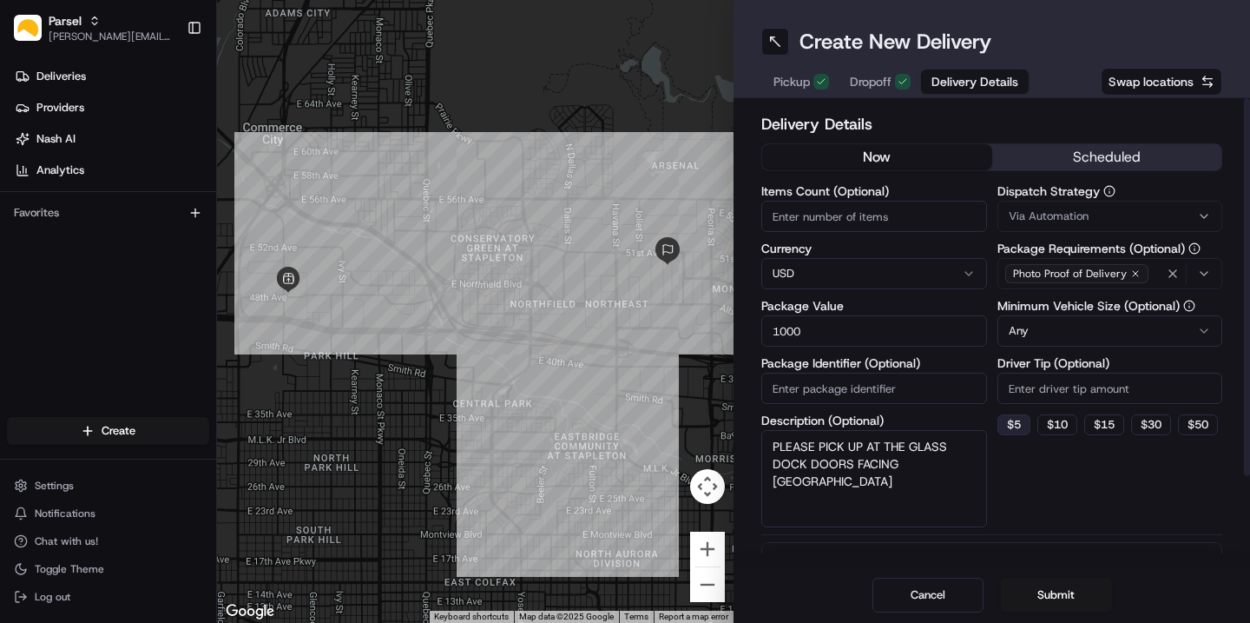
type textarea "PLEASE PICK UP AT THE GLASS DOCK DOORS FACING [GEOGRAPHIC_DATA]"
click at [1017, 428] on button "$ 5" at bounding box center [1014, 424] width 33 height 21
type input "5"
click at [1066, 589] on button "Submit" at bounding box center [1056, 594] width 111 height 35
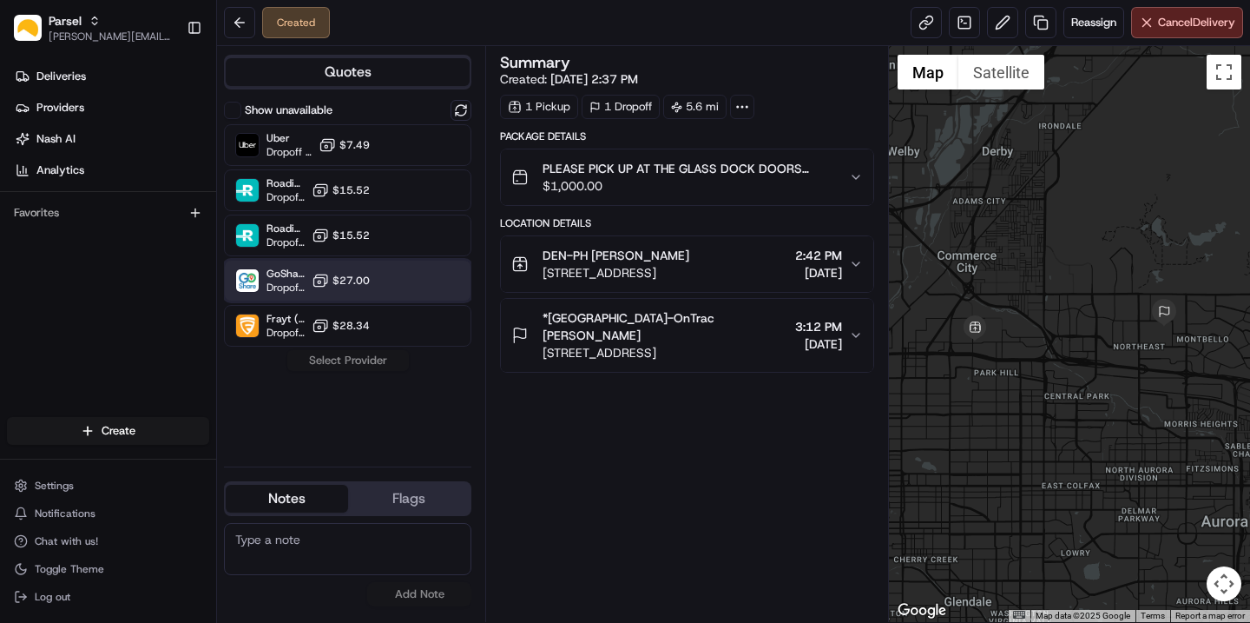
click at [280, 280] on span "Dropoff ETA -" at bounding box center [286, 287] width 38 height 14
click at [361, 361] on button "Assign Provider" at bounding box center [348, 360] width 123 height 21
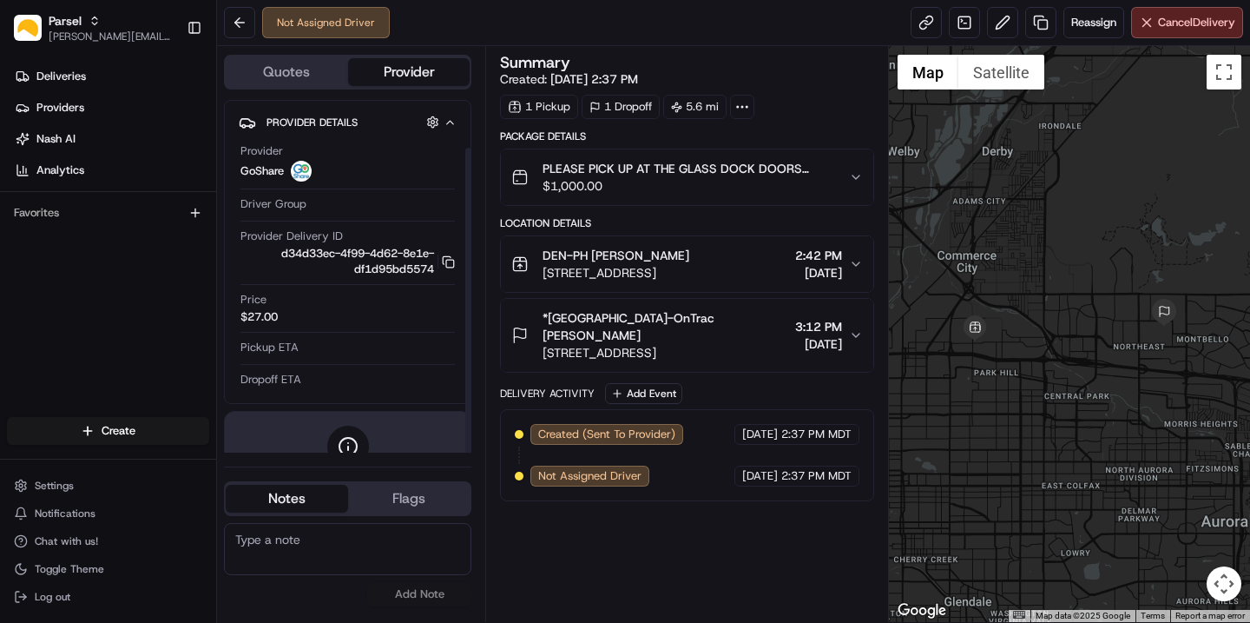
scroll to position [56, 0]
